Goal: Task Accomplishment & Management: Complete application form

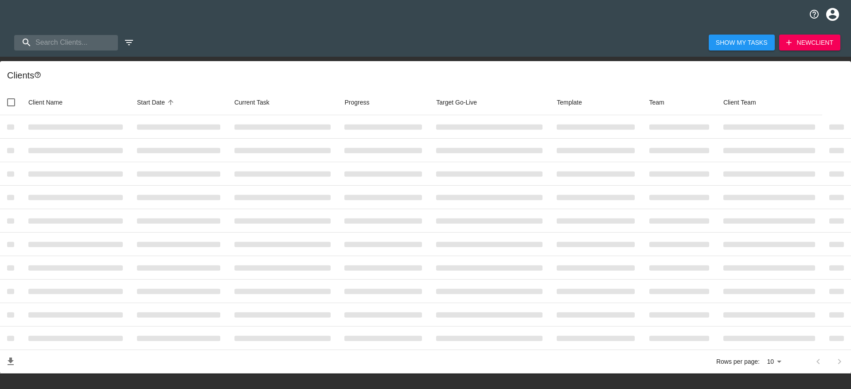
select select "10"
click at [798, 47] on span "New Client" at bounding box center [803, 42] width 52 height 11
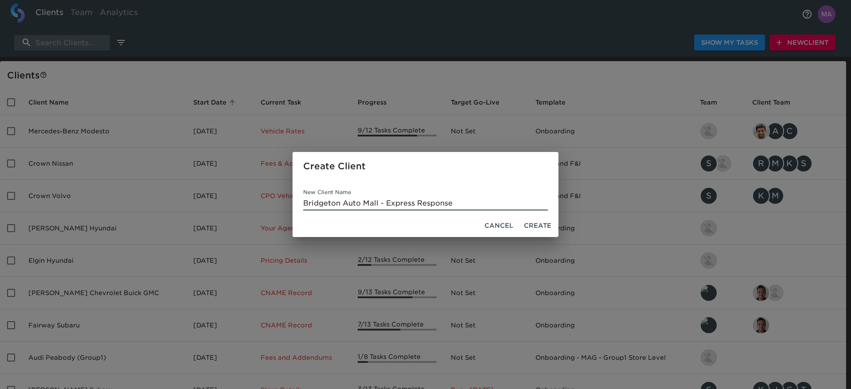
type input "Bridgeton Auto Mall - Express Response"
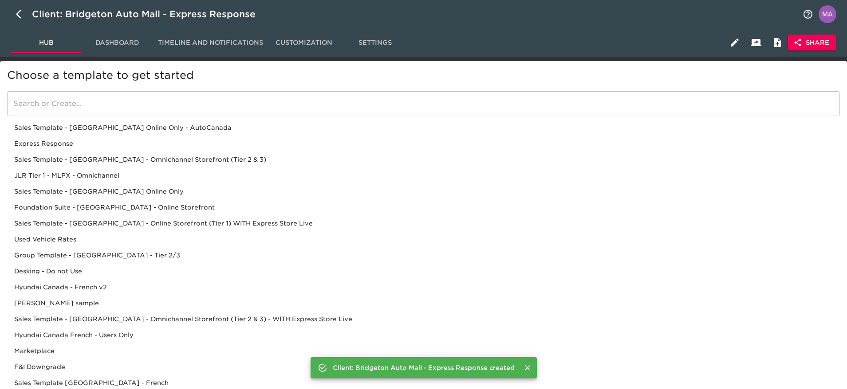
click at [86, 152] on div "Express Response" at bounding box center [423, 160] width 832 height 16
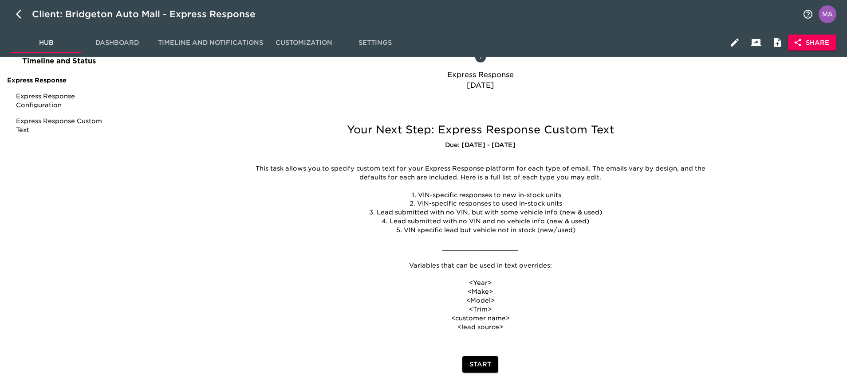
scroll to position [43, 0]
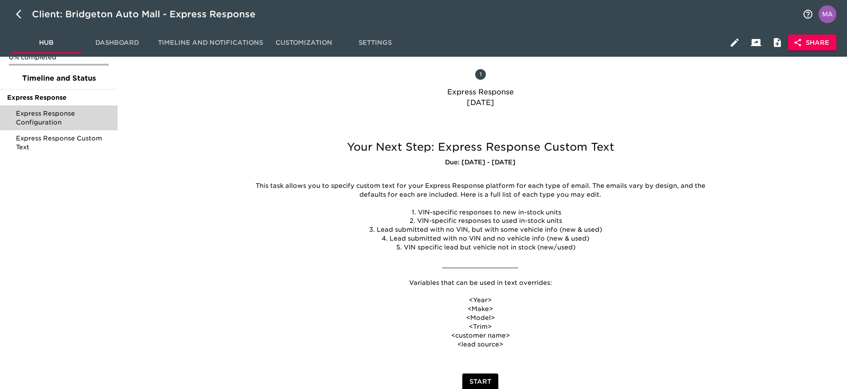
click at [42, 115] on span "Express Response Configuration" at bounding box center [63, 118] width 94 height 18
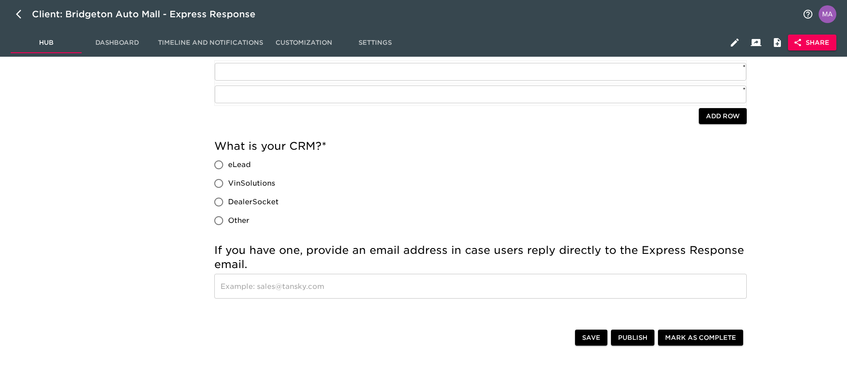
scroll to position [448, 0]
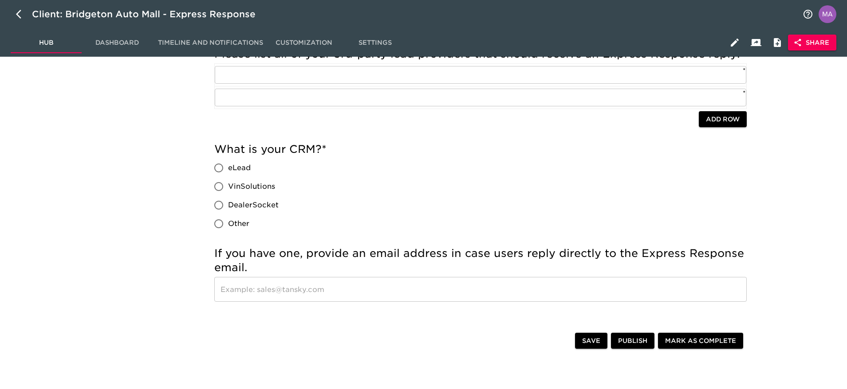
click at [220, 167] on input "eLead" at bounding box center [218, 168] width 19 height 19
radio input "true"
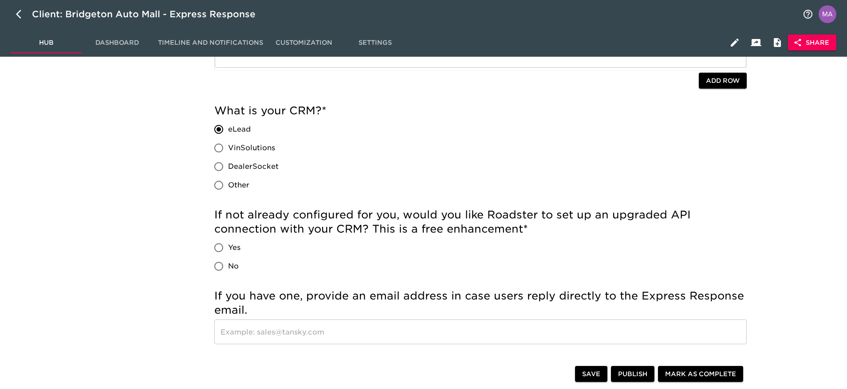
scroll to position [514, 0]
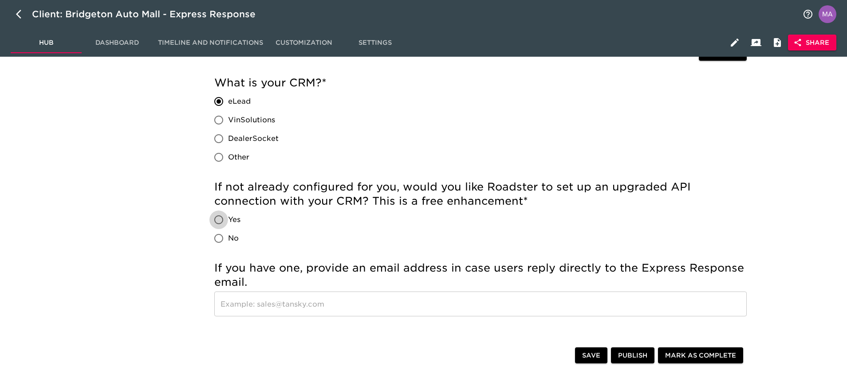
click at [220, 219] on input "Yes" at bounding box center [218, 220] width 19 height 19
radio input "true"
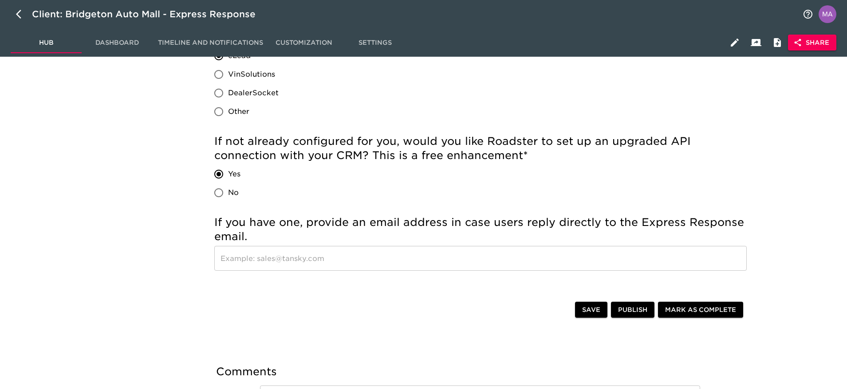
scroll to position [581, 0]
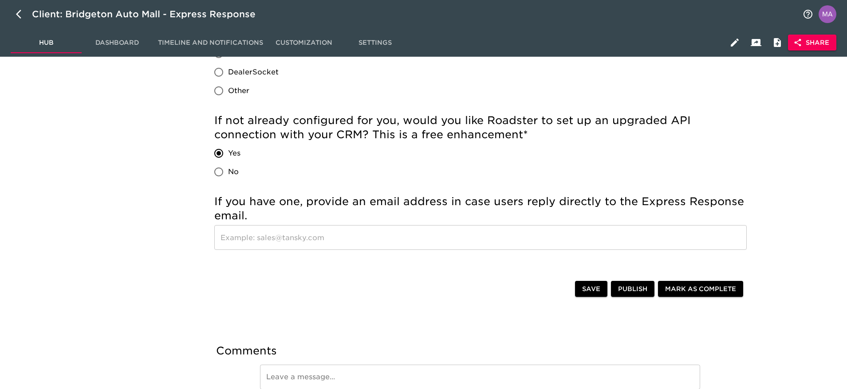
click at [467, 239] on input "text" at bounding box center [480, 237] width 532 height 25
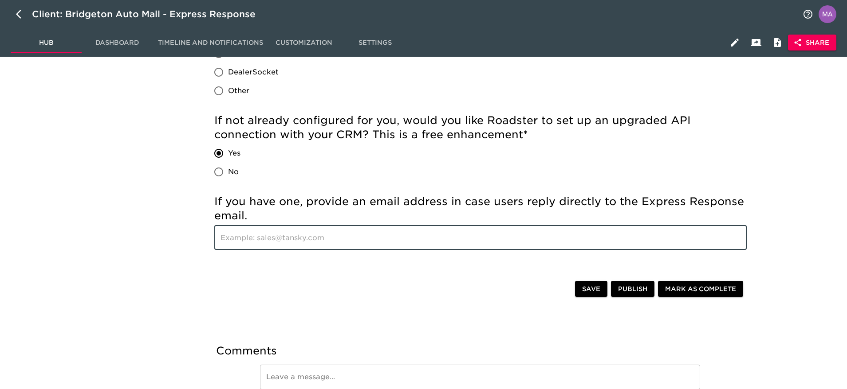
paste input "[EMAIL_ADDRESS][DOMAIN_NAME]"
type input "[EMAIL_ADDRESS][DOMAIN_NAME]"
